Goal: Information Seeking & Learning: Learn about a topic

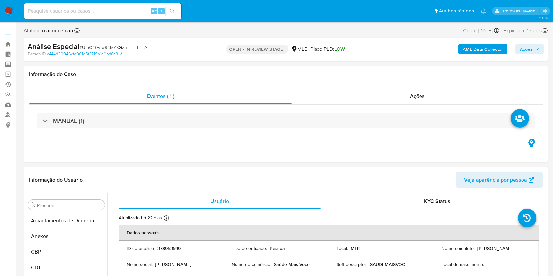
select select "10"
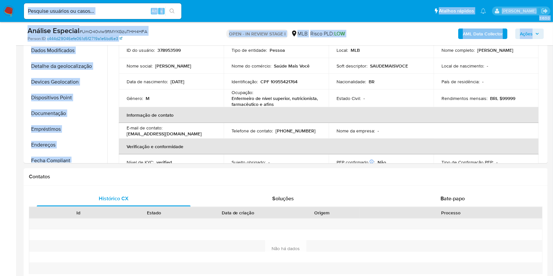
scroll to position [46, 0]
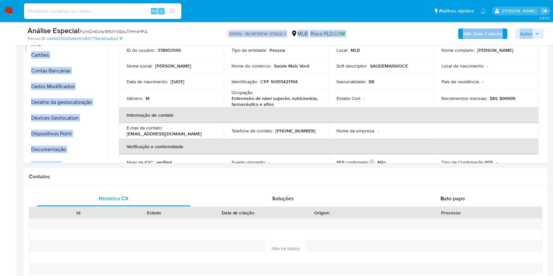
drag, startPoint x: 96, startPoint y: 159, endPoint x: 70, endPoint y: 45, distance: 116.6
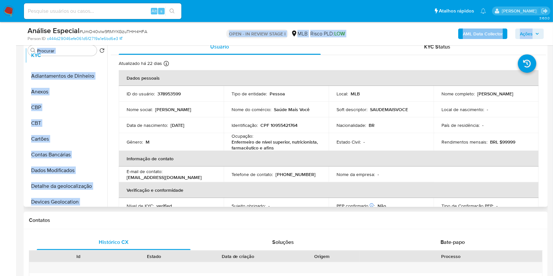
scroll to position [0, 0]
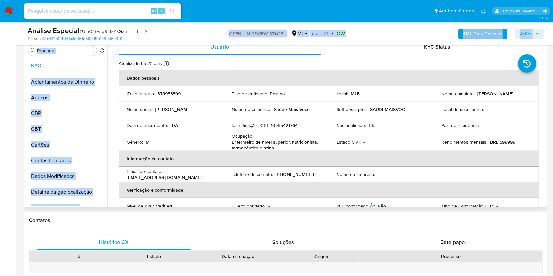
click at [81, 67] on ul "Adiantamentos de Dinheiro Anexos CBP CBT KYC Cartões Contas Bancárias Dados Mod…" at bounding box center [66, 132] width 82 height 148
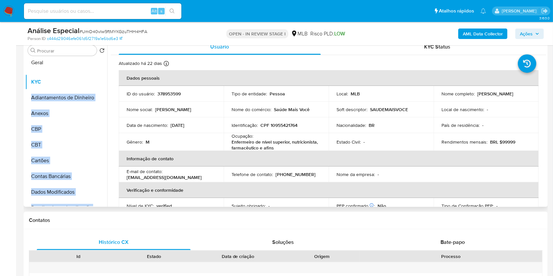
drag, startPoint x: 98, startPoint y: 187, endPoint x: 76, endPoint y: 63, distance: 126.3
click at [76, 63] on ul "KYC Adiantamentos de Dinheiro Anexos CBP CBT Cartões Contas Bancárias Dados Mod…" at bounding box center [66, 132] width 82 height 148
click at [64, 64] on button "Geral" at bounding box center [63, 66] width 77 height 16
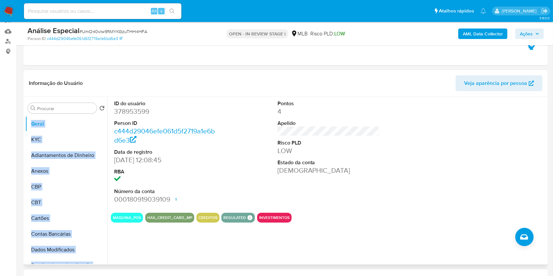
scroll to position [87, 0]
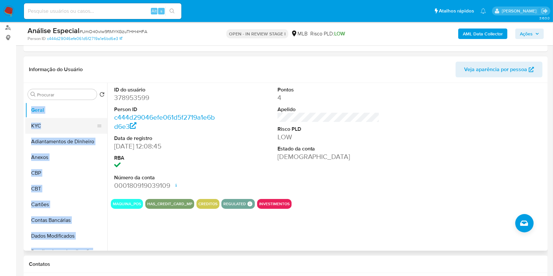
click at [82, 130] on button "KYC" at bounding box center [63, 126] width 77 height 16
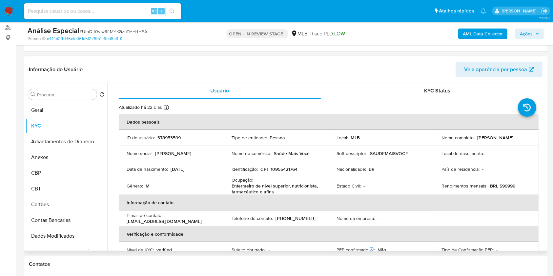
click at [286, 186] on p "Enfermeiro de nível superior, nutricionista, farmacêutico e afins" at bounding box center [275, 189] width 87 height 12
copy div "Ocupação : Enfermeiro de nível superior, nutricionista, farmacêutico e afins"
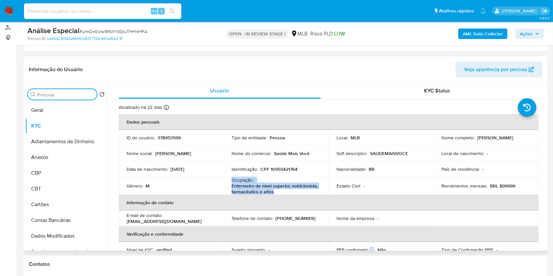
click at [73, 94] on input "Procurar" at bounding box center [65, 95] width 57 height 6
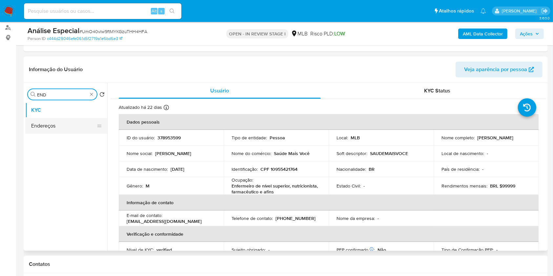
type input "END"
click at [68, 122] on button "Endereços" at bounding box center [63, 126] width 77 height 16
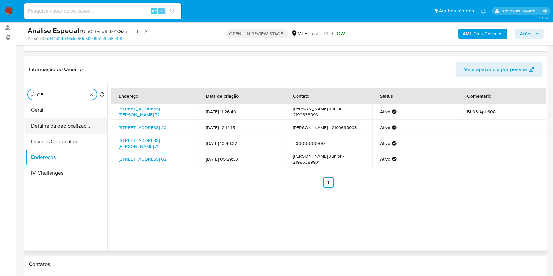
type input "GE"
click at [69, 128] on button "Detalhe da geolocalização" at bounding box center [63, 126] width 77 height 16
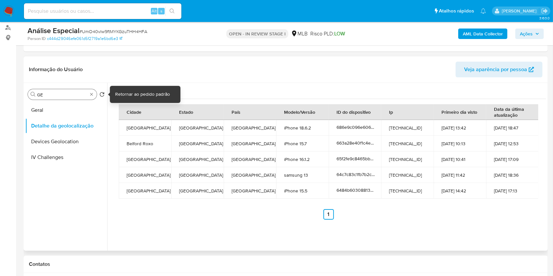
click at [95, 96] on div "Procurar GE" at bounding box center [62, 94] width 69 height 10
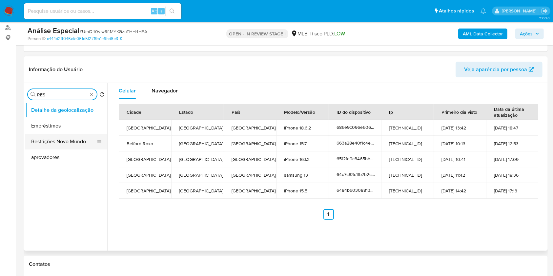
type input "RES"
click at [73, 141] on button "Restrições Novo Mundo" at bounding box center [63, 142] width 77 height 16
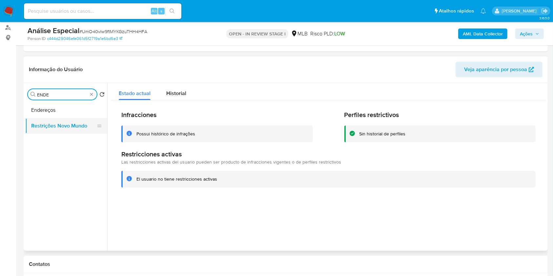
type input "ENDE"
click at [96, 92] on div "Procurar ENDE" at bounding box center [62, 94] width 69 height 10
click at [94, 92] on div "Procurar ENDE" at bounding box center [62, 94] width 69 height 10
type input "PO"
click at [63, 112] on button "Dispositivos Point" at bounding box center [63, 110] width 77 height 16
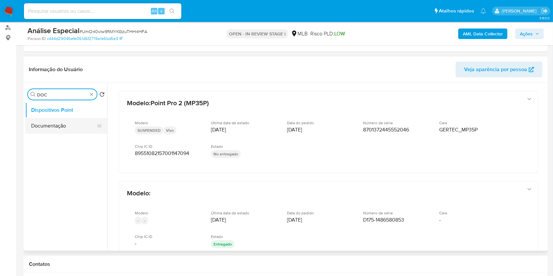
type input "DOC"
click at [69, 125] on button "Documentação" at bounding box center [63, 126] width 77 height 16
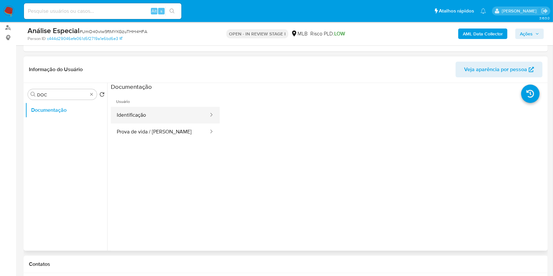
click at [183, 121] on button "Identificação" at bounding box center [160, 115] width 98 height 17
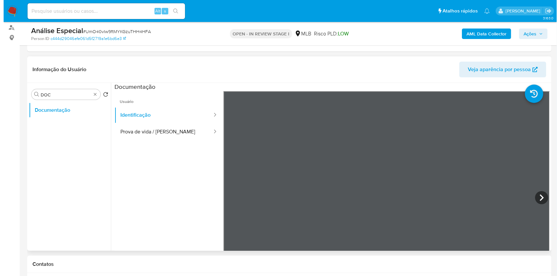
scroll to position [58, 0]
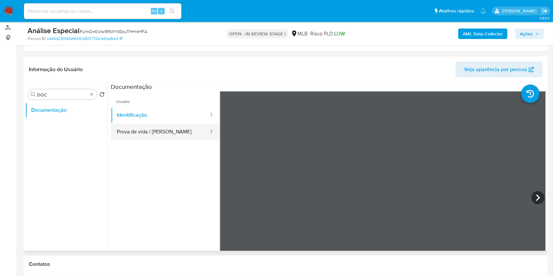
click at [181, 132] on button "Prova de vida / Selfie" at bounding box center [160, 132] width 98 height 17
click at [467, 31] on b "AML Data Collector" at bounding box center [483, 34] width 40 height 10
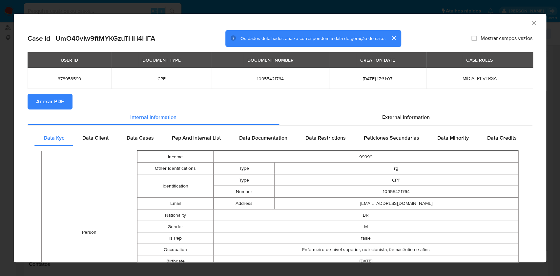
click at [47, 100] on span "Anexar PDF" at bounding box center [50, 101] width 28 height 14
click at [259, 78] on span "10955421764" at bounding box center [270, 79] width 102 height 6
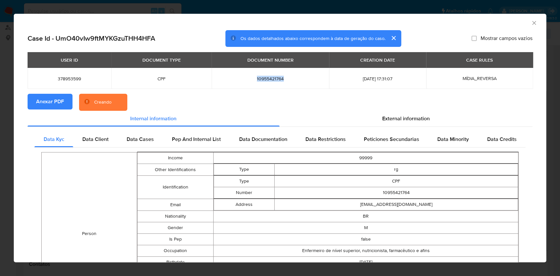
click at [259, 77] on span "10955421764" at bounding box center [270, 79] width 102 height 6
copy span "10955421764"
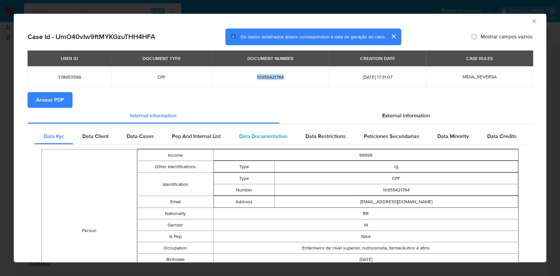
scroll to position [1, 0]
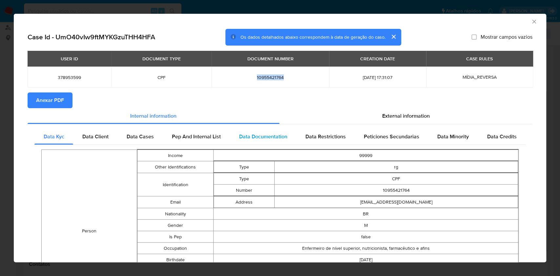
click at [270, 134] on span "Data Documentation" at bounding box center [263, 137] width 48 height 8
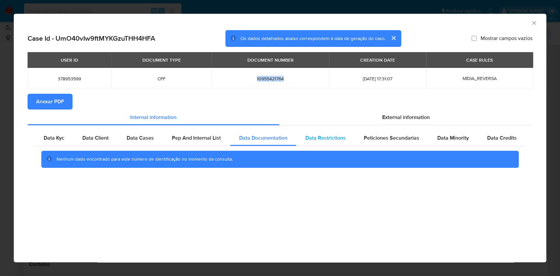
click at [327, 135] on span "Data Restrictions" at bounding box center [325, 138] width 40 height 8
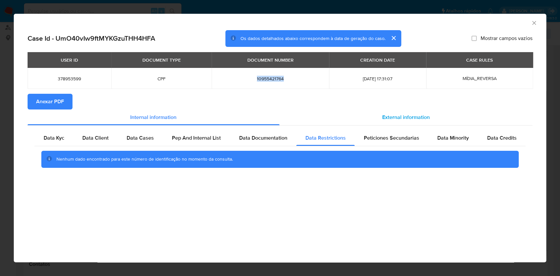
click at [388, 122] on div "External information" at bounding box center [406, 118] width 253 height 16
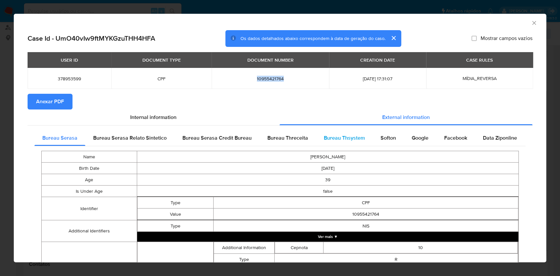
click at [332, 137] on span "Bureau Thsystem" at bounding box center [344, 138] width 41 height 8
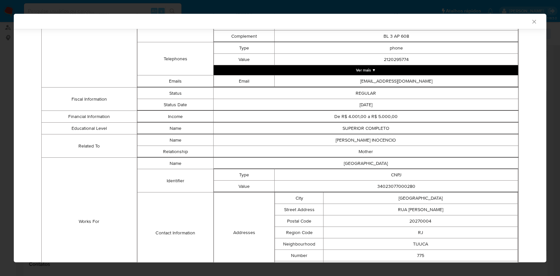
scroll to position [472, 0]
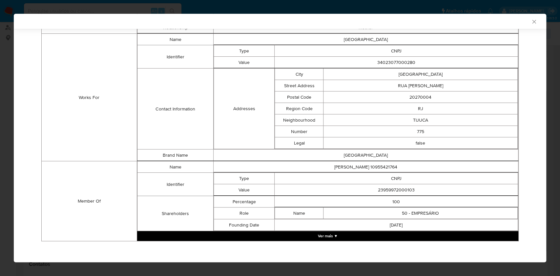
click at [352, 234] on button "Ver mais ▼" at bounding box center [327, 236] width 381 height 10
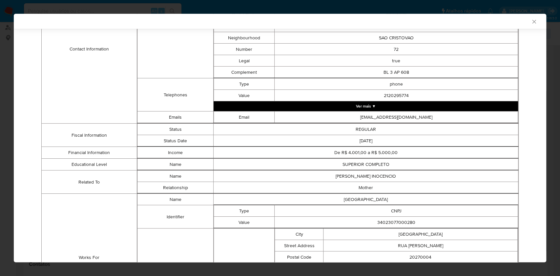
scroll to position [322, 0]
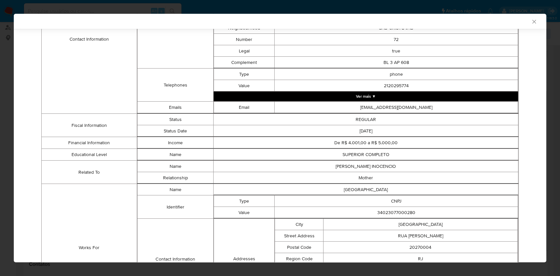
click at [396, 209] on td "34023077000280" at bounding box center [396, 212] width 243 height 11
copy td "34023077000280"
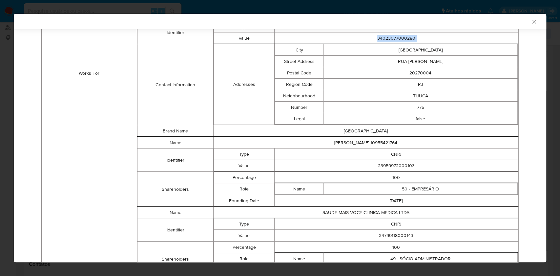
scroll to position [453, 0]
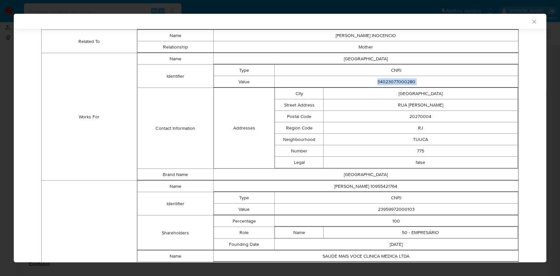
click at [388, 80] on td "34023077000280" at bounding box center [396, 81] width 243 height 11
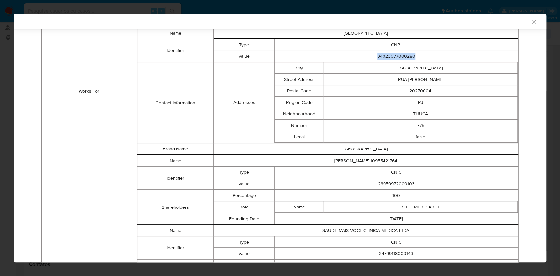
scroll to position [497, 0]
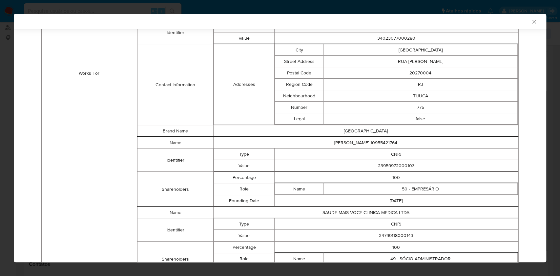
click at [394, 161] on td "23959972000103" at bounding box center [396, 165] width 243 height 11
copy td "23959972000103"
click at [398, 236] on td "34799118000143" at bounding box center [396, 235] width 243 height 11
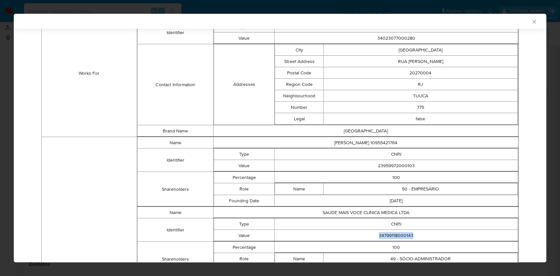
copy td "34799118000143"
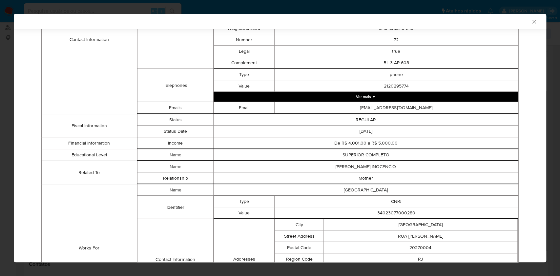
scroll to position [365, 0]
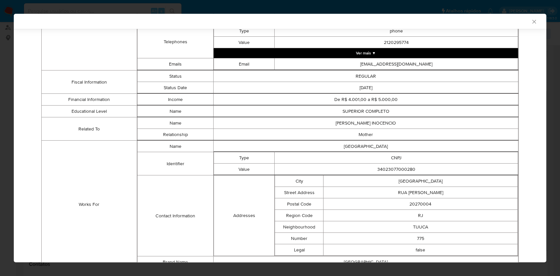
click at [399, 169] on td "34023077000280" at bounding box center [396, 169] width 243 height 11
copy td "34023077000280"
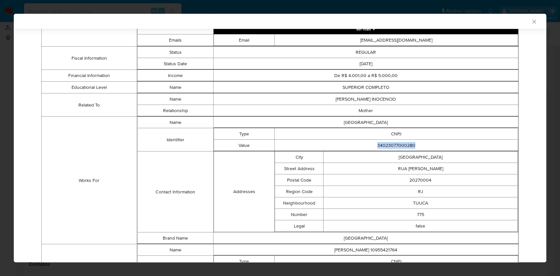
scroll to position [453, 0]
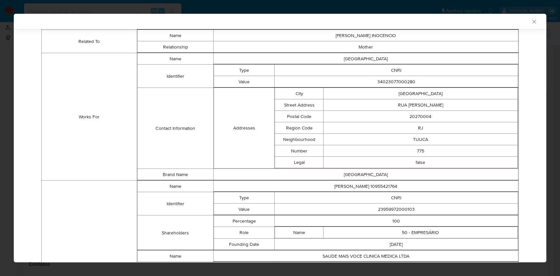
click at [398, 208] on td "23959972000103" at bounding box center [396, 209] width 243 height 11
copy td "23959972000103"
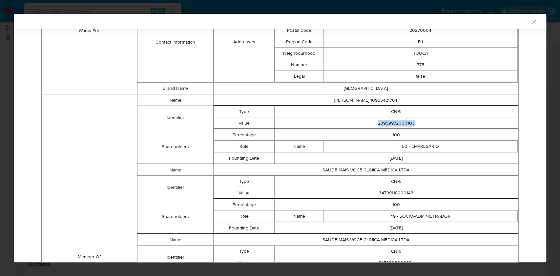
scroll to position [541, 0]
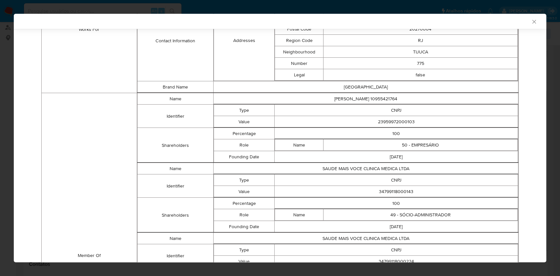
click at [391, 194] on td "34799118000143" at bounding box center [396, 191] width 243 height 11
click at [391, 190] on td "34799118000143" at bounding box center [396, 191] width 243 height 11
copy td "34799118000143"
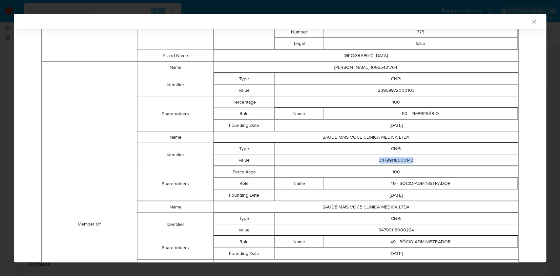
scroll to position [584, 0]
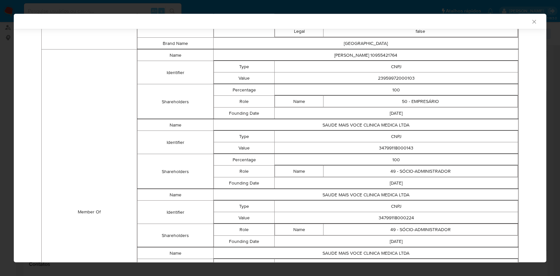
click at [387, 218] on td "34799118000224" at bounding box center [396, 217] width 243 height 11
copy td "34799118000224"
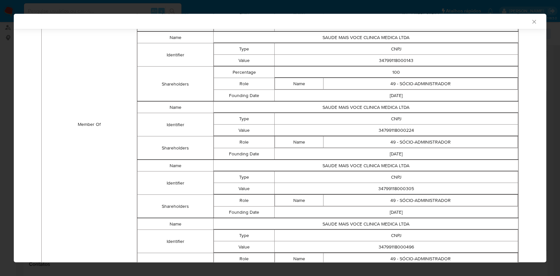
click at [394, 185] on td "34799118000305" at bounding box center [396, 188] width 243 height 11
copy td "34799118000305"
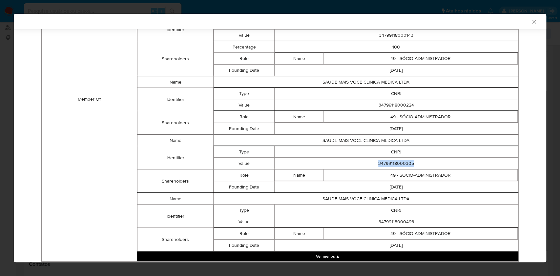
scroll to position [716, 0]
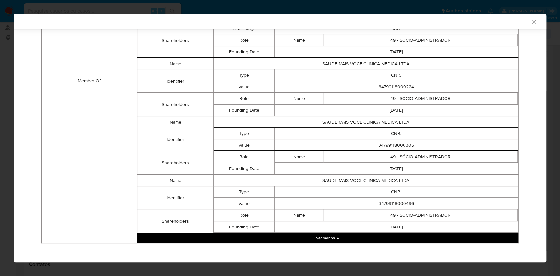
click at [399, 200] on td "34799118000496" at bounding box center [396, 203] width 243 height 11
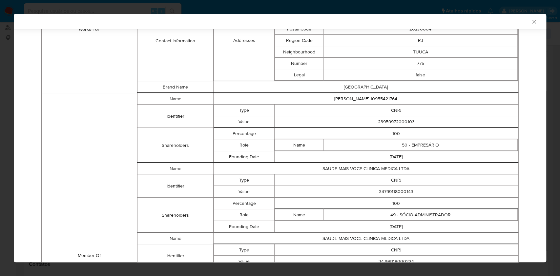
click at [403, 189] on td "34799118000143" at bounding box center [396, 191] width 243 height 11
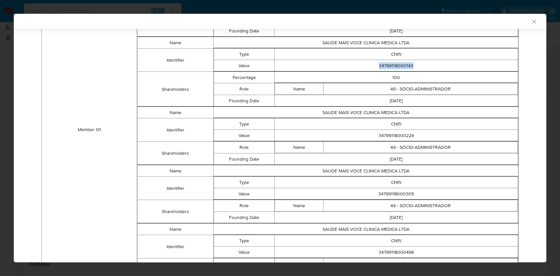
scroll to position [716, 0]
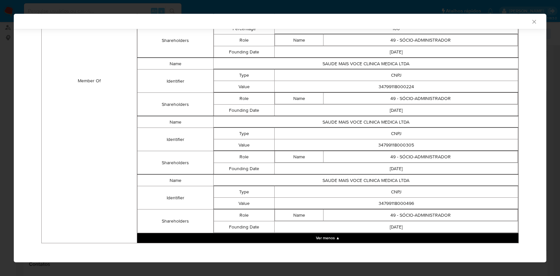
click at [265, 158] on td "Role" at bounding box center [244, 157] width 61 height 12
click at [531, 19] on icon "Fechar a janela" at bounding box center [534, 21] width 7 height 7
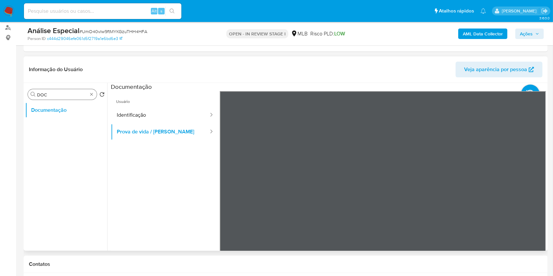
click at [88, 94] on div "Procurar DOC" at bounding box center [62, 94] width 69 height 10
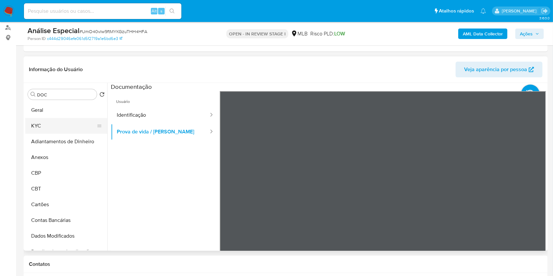
click at [68, 127] on button "KYC" at bounding box center [63, 126] width 77 height 16
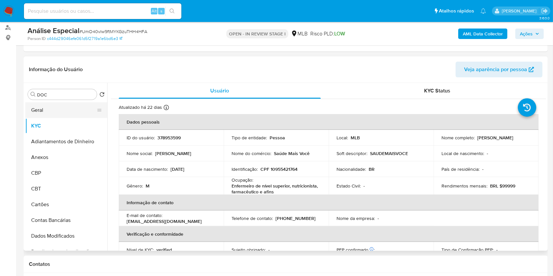
click at [61, 113] on button "Geral" at bounding box center [63, 110] width 77 height 16
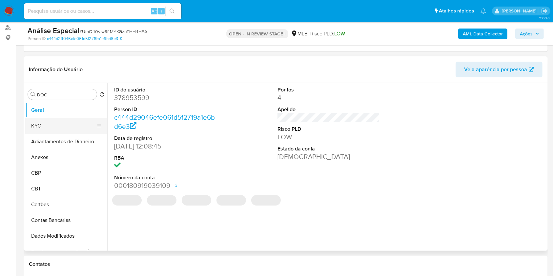
click at [76, 129] on button "KYC" at bounding box center [63, 126] width 77 height 16
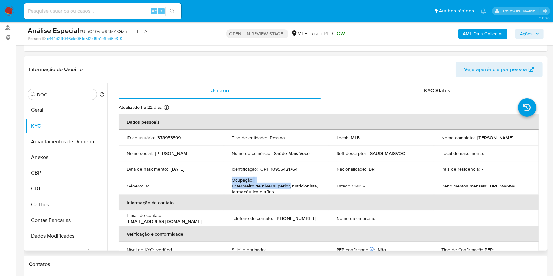
drag, startPoint x: 291, startPoint y: 186, endPoint x: 227, endPoint y: 181, distance: 64.5
click at [227, 181] on td "Ocupação : Enfermeiro de nível superior, nutricionista, farmacêutico e afins" at bounding box center [276, 186] width 105 height 18
click at [52, 160] on button "Anexos" at bounding box center [63, 158] width 77 height 16
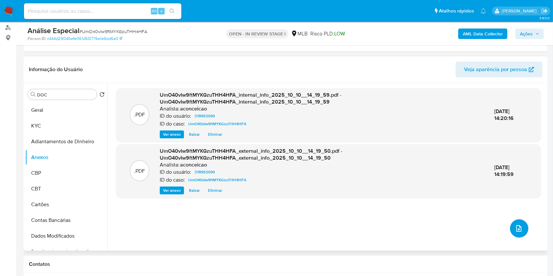
click at [515, 228] on icon "upload-file" at bounding box center [519, 229] width 8 height 8
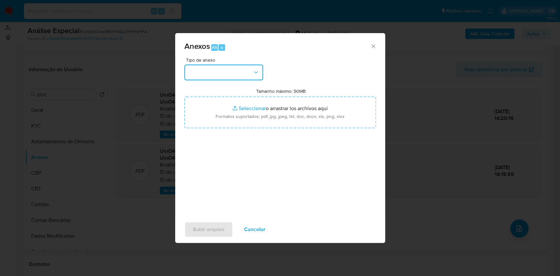
drag, startPoint x: 240, startPoint y: 75, endPoint x: 243, endPoint y: 78, distance: 4.0
click at [243, 78] on button "button" at bounding box center [223, 73] width 79 height 16
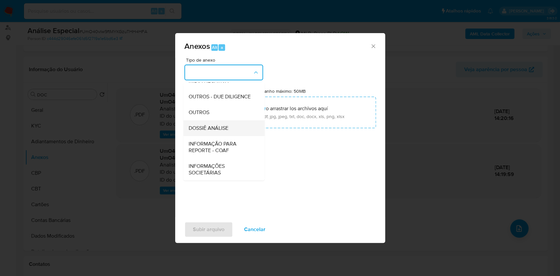
scroll to position [101, 0]
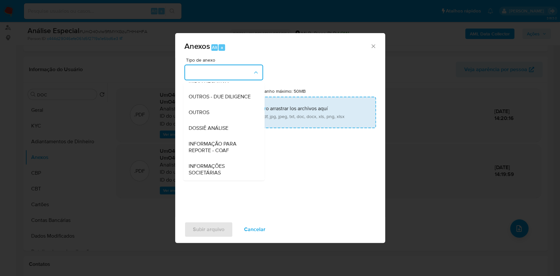
drag, startPoint x: 215, startPoint y: 115, endPoint x: 222, endPoint y: 112, distance: 7.8
click at [219, 113] on div "OUTROS" at bounding box center [221, 113] width 67 height 16
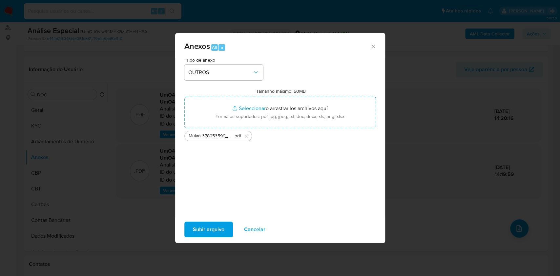
click at [225, 229] on button "Subir arquivo" at bounding box center [208, 230] width 49 height 16
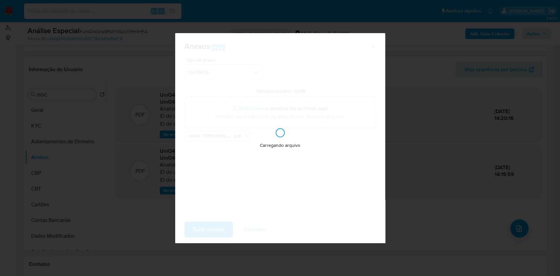
click at [429, 172] on div "Anexos Alt a Tipo de anexo OUTROS Tamanho máximo: 50MB Seleccionar archivos Sel…" at bounding box center [280, 138] width 560 height 276
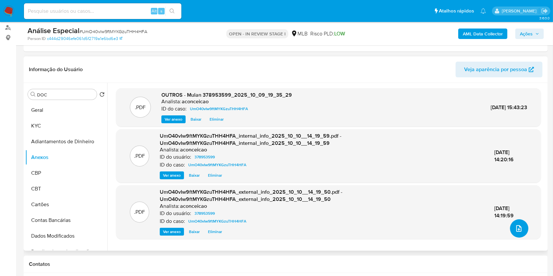
click at [517, 234] on button "upload-file" at bounding box center [519, 228] width 18 height 18
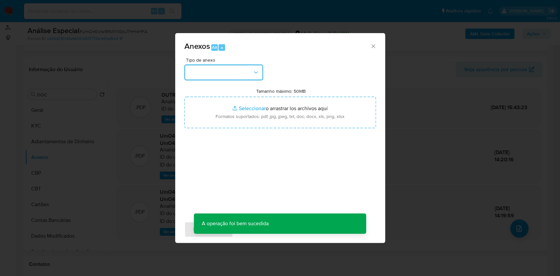
click at [257, 78] on button "button" at bounding box center [223, 73] width 79 height 16
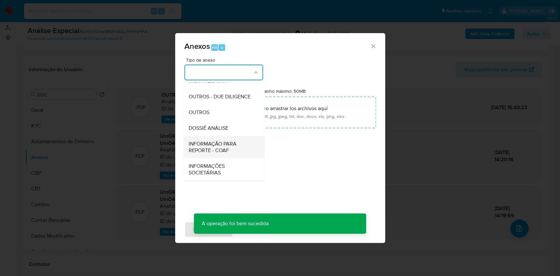
click at [216, 146] on span "INFORMAÇÃO PARA REPORTE - COAF" at bounding box center [221, 147] width 67 height 13
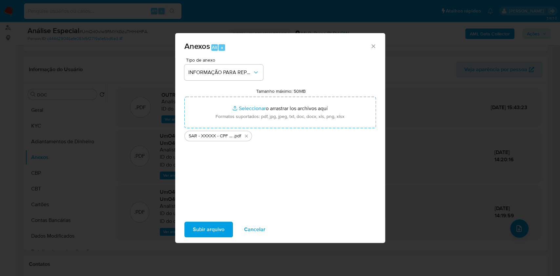
click at [208, 232] on span "Subir arquivo" at bounding box center [208, 229] width 31 height 14
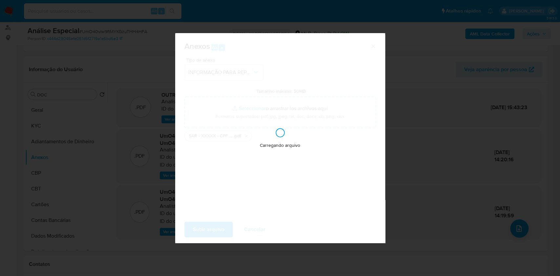
click at [433, 163] on div "Anexos Alt a Tipo de anexo INFORMAÇÃO PARA REPORTE - COAF Tamanho máximo: 50MB …" at bounding box center [280, 138] width 560 height 276
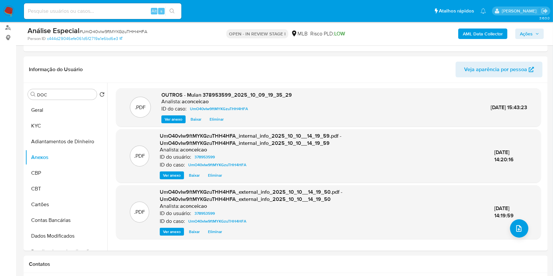
click at [525, 35] on span "Ações" at bounding box center [526, 34] width 13 height 10
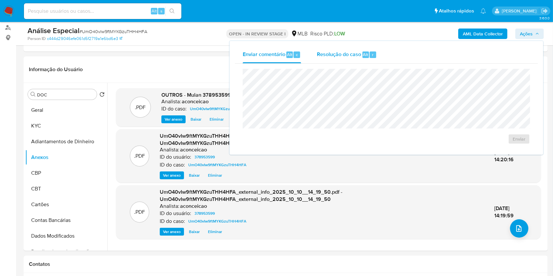
click at [329, 54] on span "Resolução do caso" at bounding box center [339, 55] width 44 height 8
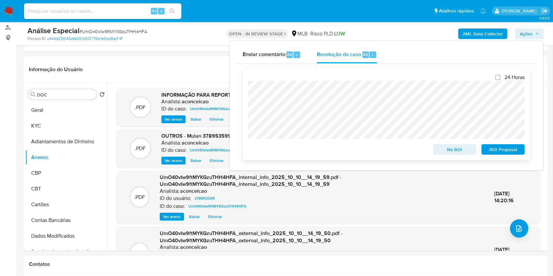
click at [503, 153] on span "ROI Proposal" at bounding box center [503, 149] width 34 height 9
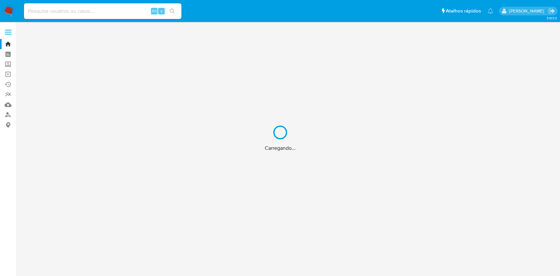
click at [8, 106] on div "Carregando..." at bounding box center [280, 138] width 560 height 276
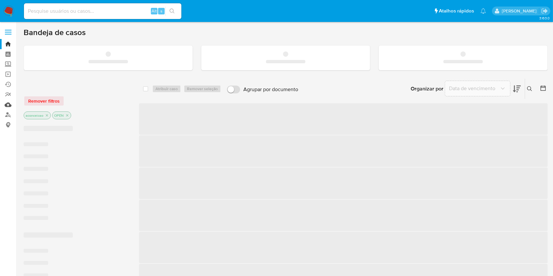
click at [9, 101] on link "Mulan" at bounding box center [39, 105] width 78 height 10
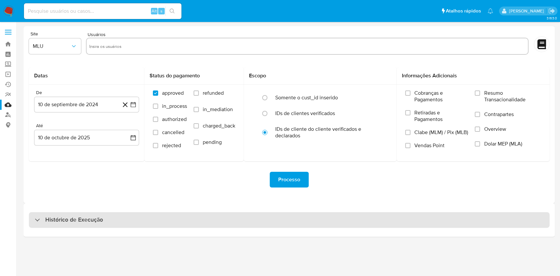
drag, startPoint x: 271, startPoint y: 215, endPoint x: 275, endPoint y: 213, distance: 5.1
click at [271, 215] on div "Histórico de Execução" at bounding box center [289, 220] width 521 height 16
select select "10"
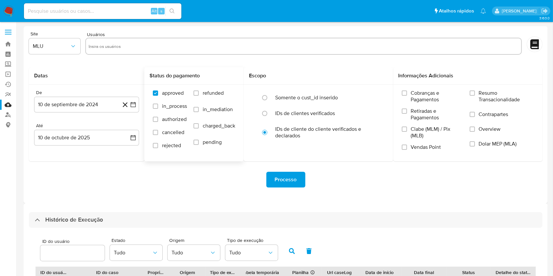
scroll to position [236, 0]
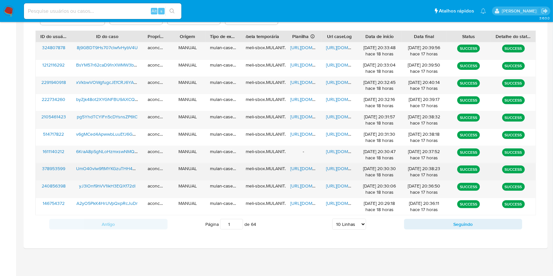
click at [304, 168] on span "[URL][DOMAIN_NAME]" at bounding box center [312, 168] width 45 height 7
click at [344, 167] on span "[URL][DOMAIN_NAME]" at bounding box center [348, 168] width 45 height 7
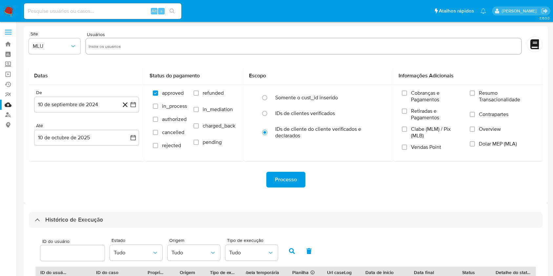
select select "10"
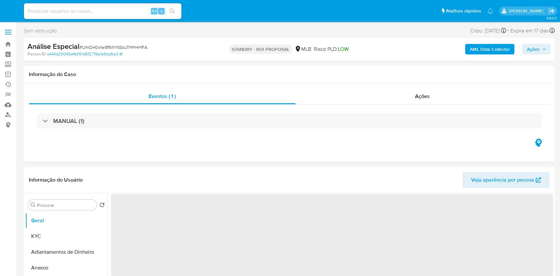
select select "10"
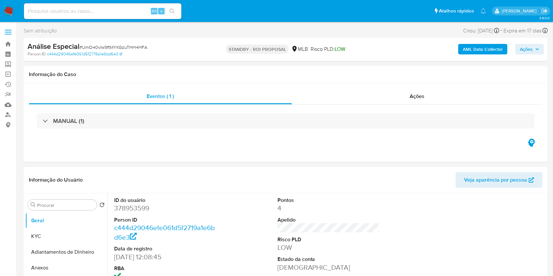
click at [133, 5] on div "Alt s" at bounding box center [102, 11] width 157 height 16
paste input "v6gMCed4ApwwbLuuEfJ6GRmN"
click at [134, 7] on input at bounding box center [102, 11] width 157 height 9
type input "v6gMCed4ApwwbLuuEfJ6GRmN"
click at [171, 11] on icon "search-icon" at bounding box center [172, 11] width 5 height 5
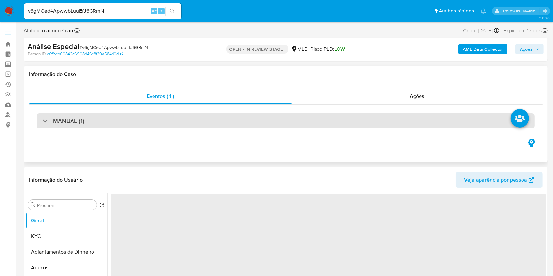
select select "10"
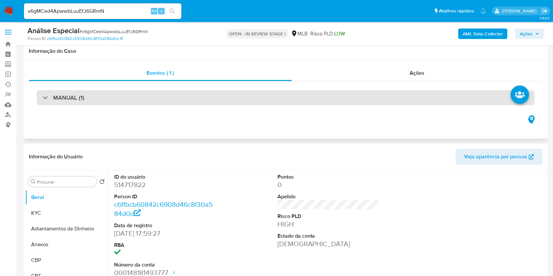
scroll to position [87, 0]
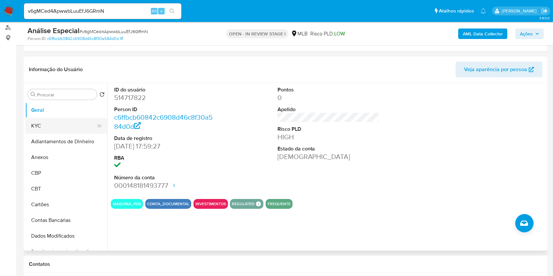
click at [59, 129] on button "KYC" at bounding box center [63, 126] width 77 height 16
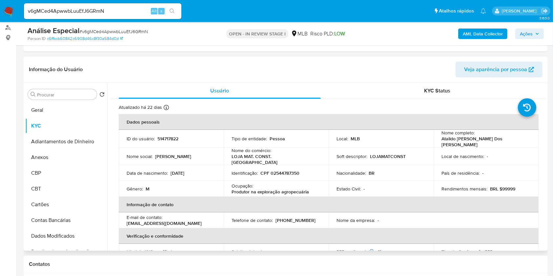
click at [192, 165] on td "Data de nascimento : 13/12/1984" at bounding box center [171, 173] width 105 height 16
click at [286, 189] on p "Produtor na exploração agropecuária" at bounding box center [270, 192] width 77 height 6
copy div "Ocupação : Produtor na exploração agropecuária"
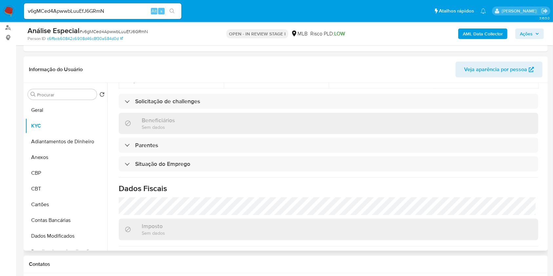
scroll to position [279, 0]
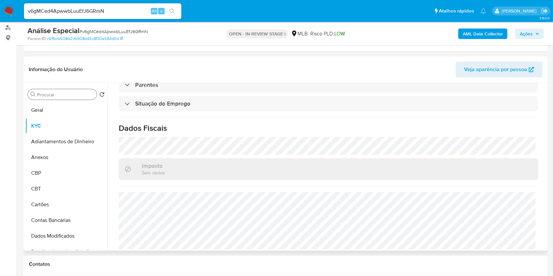
click at [73, 92] on input "Procurar" at bounding box center [65, 95] width 57 height 6
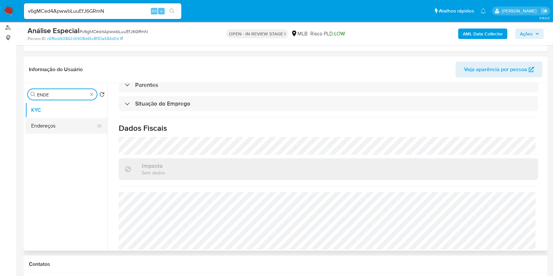
type input "ENDE"
click at [55, 125] on button "Endereços" at bounding box center [63, 126] width 77 height 16
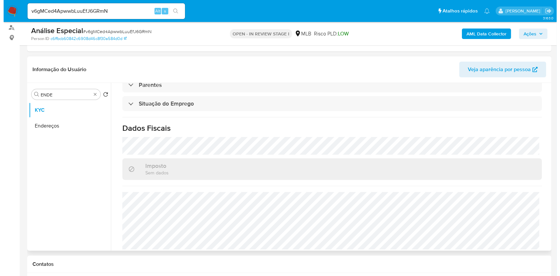
scroll to position [0, 0]
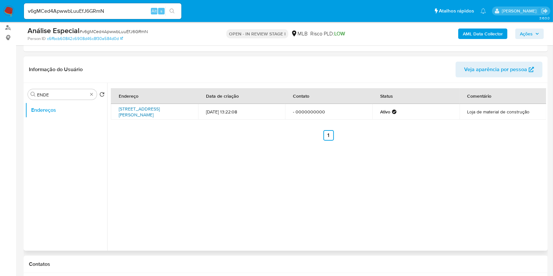
click at [160, 111] on link "Av Pedro Martins 666, Massapê Do Piauí, Piauí, 64573000, Brasil 666" at bounding box center [139, 112] width 41 height 12
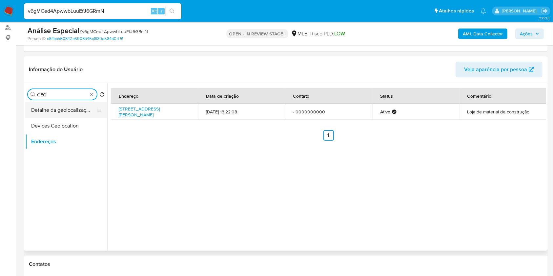
type input "GEO"
drag, startPoint x: 89, startPoint y: 105, endPoint x: 89, endPoint y: 109, distance: 3.6
click at [89, 109] on button "Detalhe da geolocalização" at bounding box center [63, 110] width 77 height 16
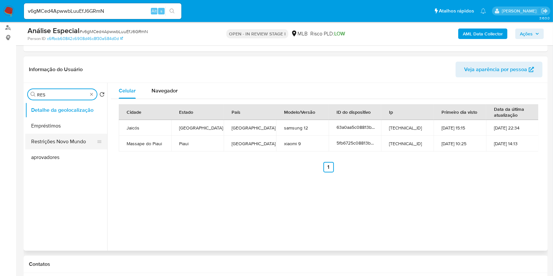
type input "RES"
click at [81, 145] on button "Restrições Novo Mundo" at bounding box center [63, 142] width 77 height 16
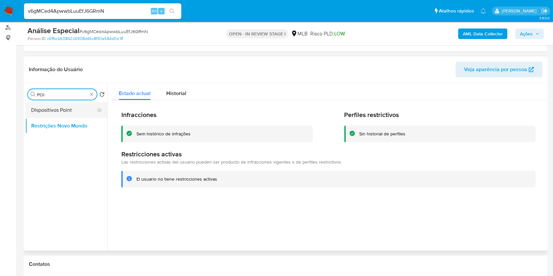
type input "POI"
drag, startPoint x: 71, startPoint y: 105, endPoint x: 83, endPoint y: 109, distance: 13.0
click at [71, 106] on button "Dispositivos Point" at bounding box center [63, 110] width 77 height 16
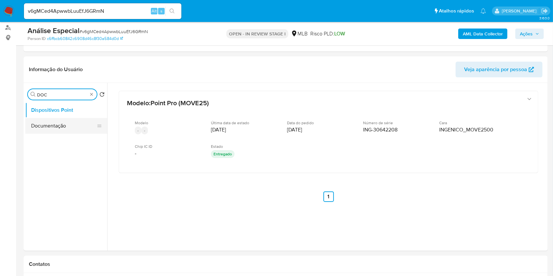
type input "DOC"
click at [87, 122] on button "Documentação" at bounding box center [63, 126] width 77 height 16
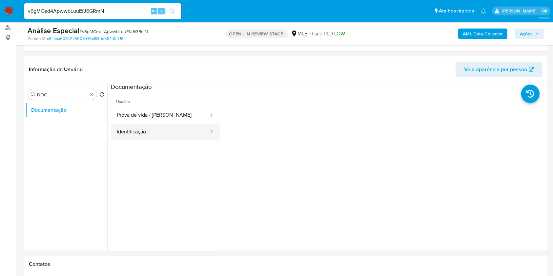
click at [139, 133] on button "Identificação" at bounding box center [160, 132] width 98 height 17
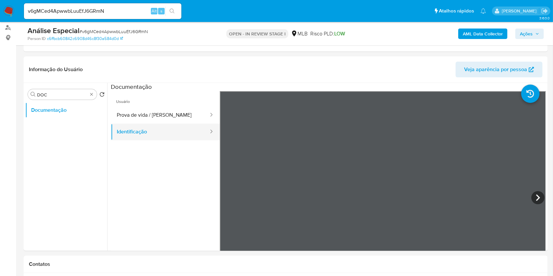
click at [178, 124] on button "Identificação" at bounding box center [160, 132] width 98 height 17
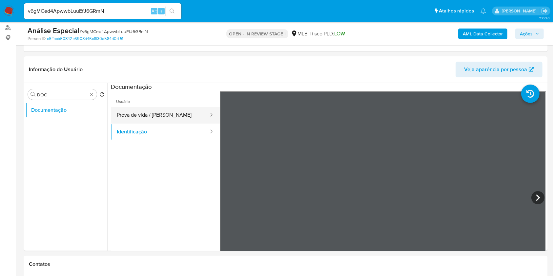
click at [169, 117] on button "Prova de vida / Selfie" at bounding box center [160, 115] width 98 height 17
click at [94, 97] on div "Procurar DOC" at bounding box center [62, 94] width 69 height 10
click at [93, 97] on div "Procurar DOC" at bounding box center [62, 94] width 69 height 10
click at [480, 36] on b "AML Data Collector" at bounding box center [483, 34] width 40 height 10
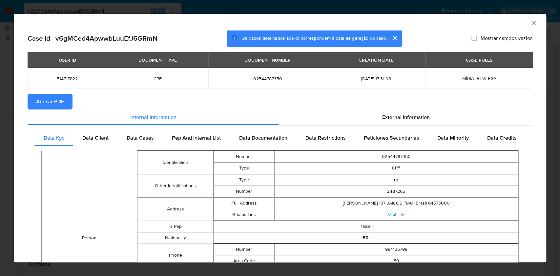
drag, startPoint x: 53, startPoint y: 107, endPoint x: 177, endPoint y: 63, distance: 132.1
click at [53, 108] on span "Anexar PDF" at bounding box center [50, 101] width 28 height 14
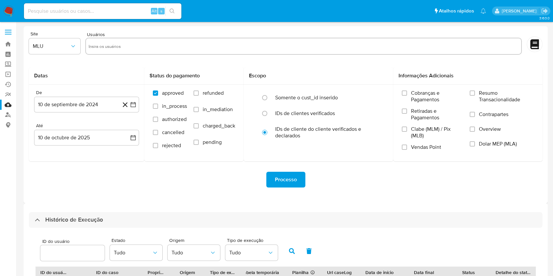
select select "10"
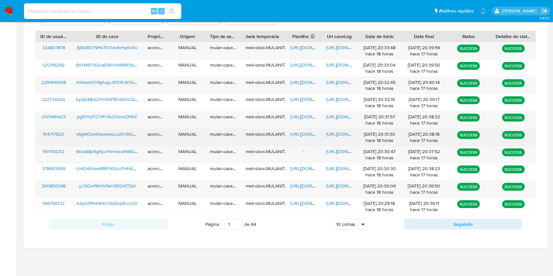
click at [302, 137] on span "[URL][DOMAIN_NAME]" at bounding box center [312, 134] width 45 height 7
click at [330, 135] on span "[URL][DOMAIN_NAME]" at bounding box center [348, 134] width 45 height 7
